Goal: Task Accomplishment & Management: Manage account settings

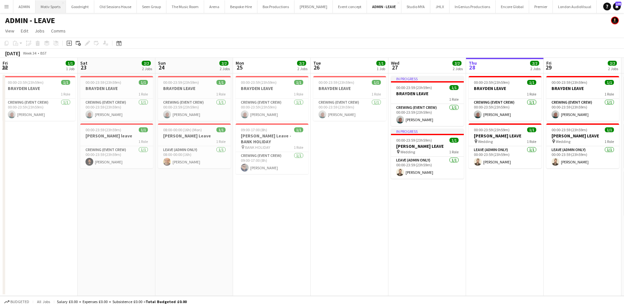
scroll to position [0, 211]
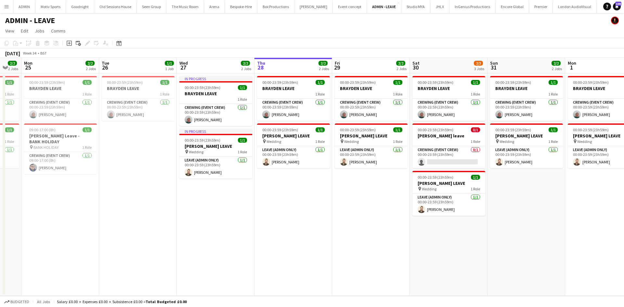
click at [6, 7] on app-icon "Menu" at bounding box center [6, 6] width 5 height 5
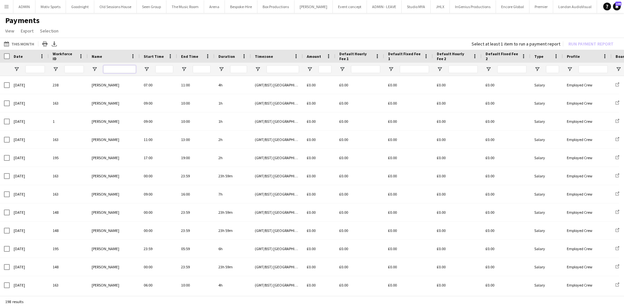
click at [120, 70] on input "Name Filter Input" at bounding box center [119, 69] width 32 height 8
type input "****"
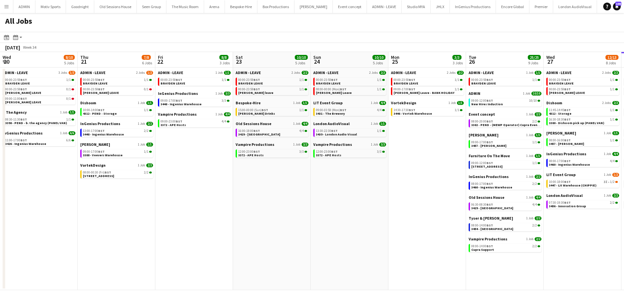
scroll to position [0, 264]
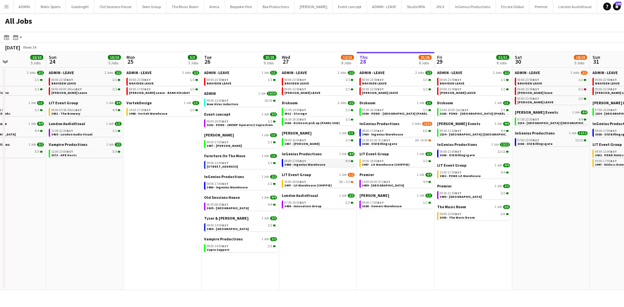
click at [322, 161] on div "08:00-17:00 BST 4/4" at bounding box center [318, 161] width 69 height 3
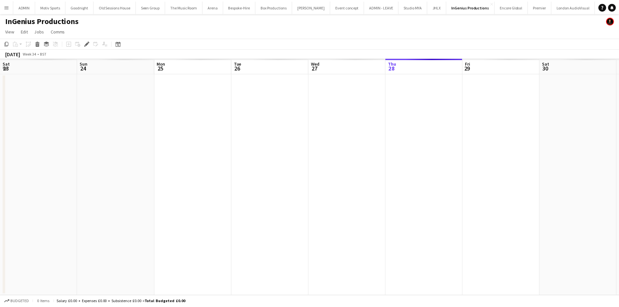
scroll to position [0, 224]
